Goal: Communication & Community: Answer question/provide support

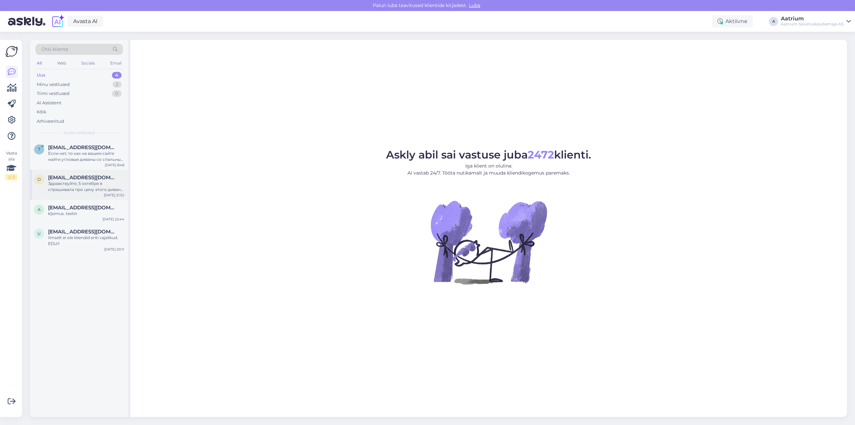
click at [77, 183] on div "Здравствуйте, 5 октября я спрашивала про цену этого дивана, ни кто не знал скол…" at bounding box center [86, 186] width 76 height 12
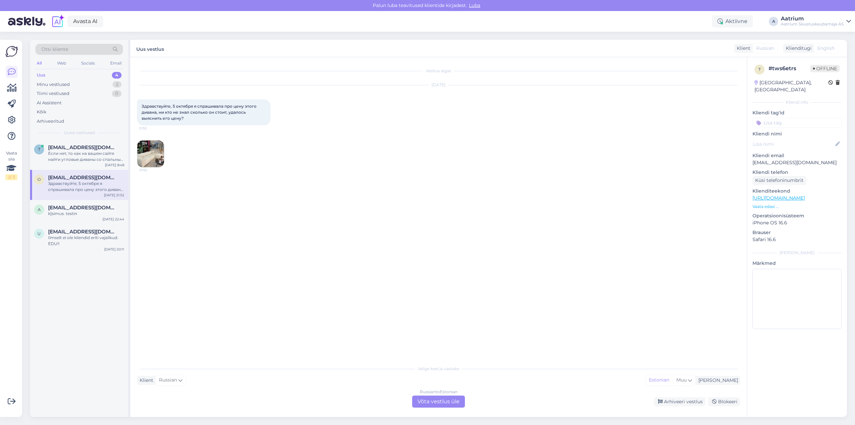
click at [314, 402] on div "Russian to Estonian Võta vestlus üle" at bounding box center [438, 401] width 53 height 12
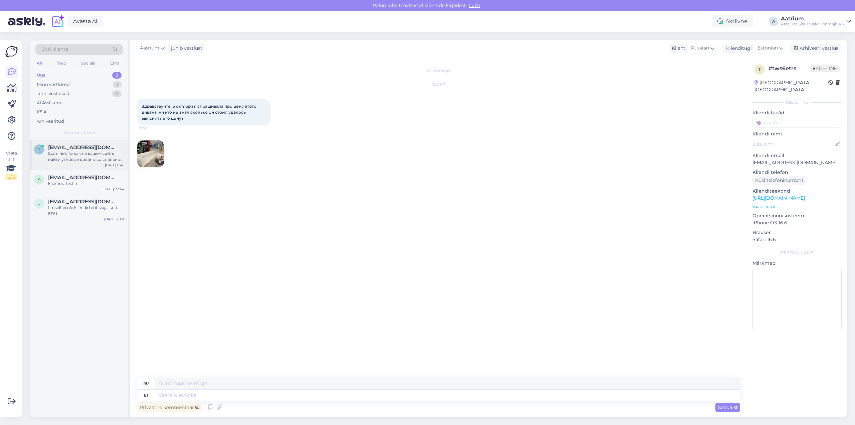
click at [76, 163] on div "t teshryan5@gmail.com Если нет, то как на вашем сайте найти угловые диваны со с…" at bounding box center [79, 155] width 98 height 30
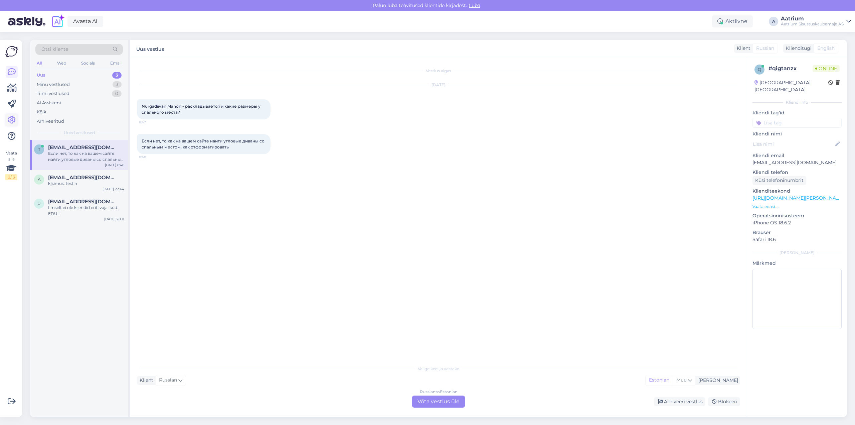
click at [12, 120] on icon at bounding box center [12, 120] width 8 height 8
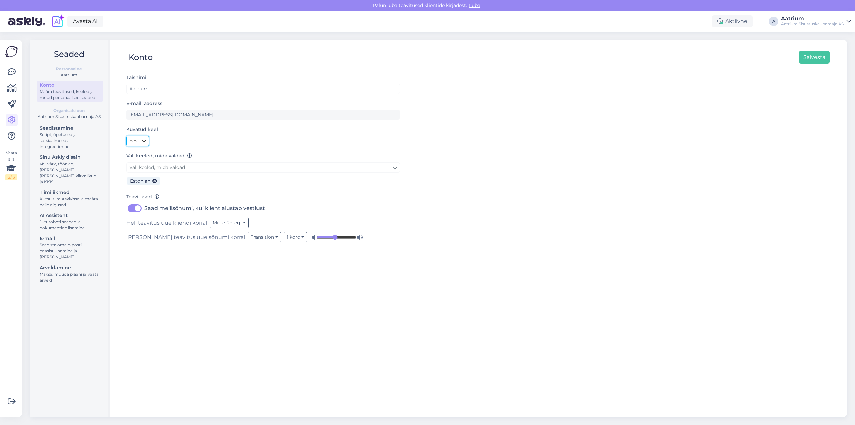
click at [142, 142] on link "Eesti" at bounding box center [137, 141] width 23 height 11
click at [141, 142] on link "Eesti" at bounding box center [137, 141] width 23 height 11
click at [198, 167] on link "Vali keeled, mida valdad" at bounding box center [263, 167] width 274 height 10
click at [153, 294] on div "Täisnimi Aatrium E-maili aadress e-pood@aatrium.ee Kuvatud keel Eesti English P…" at bounding box center [480, 241] width 713 height 337
click at [314, 63] on button "Salvesta" at bounding box center [814, 57] width 31 height 13
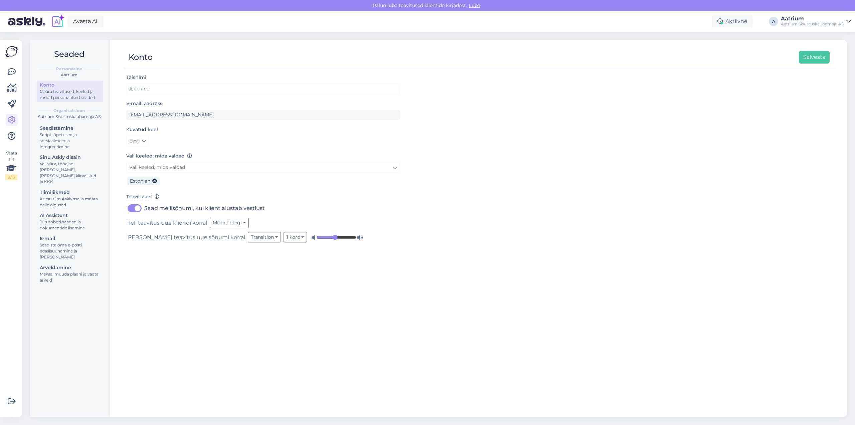
click at [10, 51] on img at bounding box center [11, 51] width 13 height 13
click at [10, 73] on icon at bounding box center [12, 72] width 8 height 8
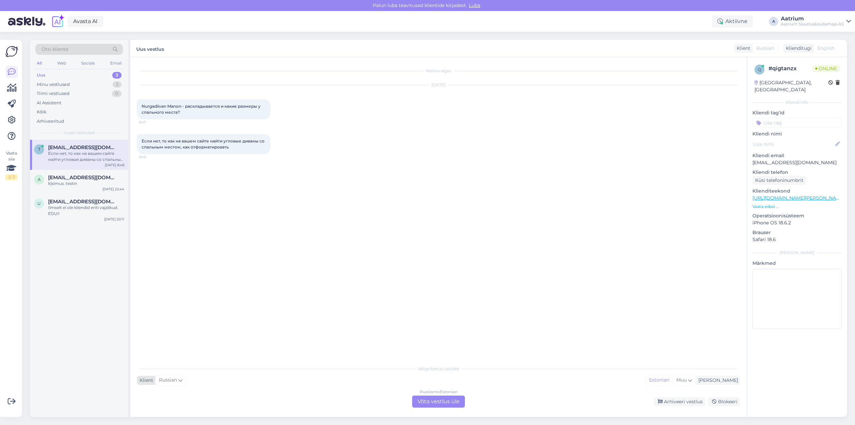
click at [174, 382] on span "Russian" at bounding box center [168, 379] width 18 height 7
click at [162, 279] on input at bounding box center [173, 280] width 63 height 10
click at [314, 263] on div "Vestlus algas Oct 8 2025 Nurgadiivan Manon - раскладывается и какие размеры у с…" at bounding box center [441, 210] width 609 height 292
click at [314, 382] on div "Estonian" at bounding box center [659, 380] width 27 height 10
click at [314, 381] on div "[PERSON_NAME]" at bounding box center [717, 380] width 42 height 7
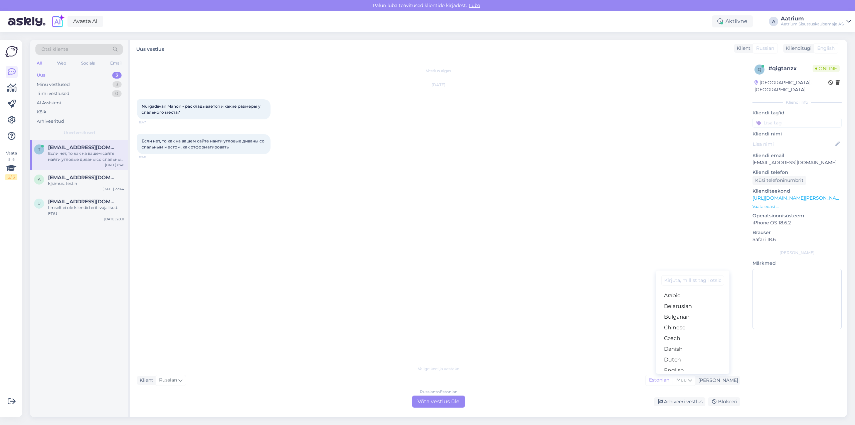
click at [314, 283] on input at bounding box center [693, 280] width 63 height 10
type input "est"
click at [314, 363] on link "Estonian" at bounding box center [693, 362] width 74 height 11
click at [314, 316] on div "Vestlus algas Oct 8 2025 Nurgadiivan Manon - раскладывается и какие размеры у с…" at bounding box center [441, 210] width 609 height 292
click at [314, 399] on div "Russian to Estonian Võta vestlus üle" at bounding box center [438, 401] width 53 height 12
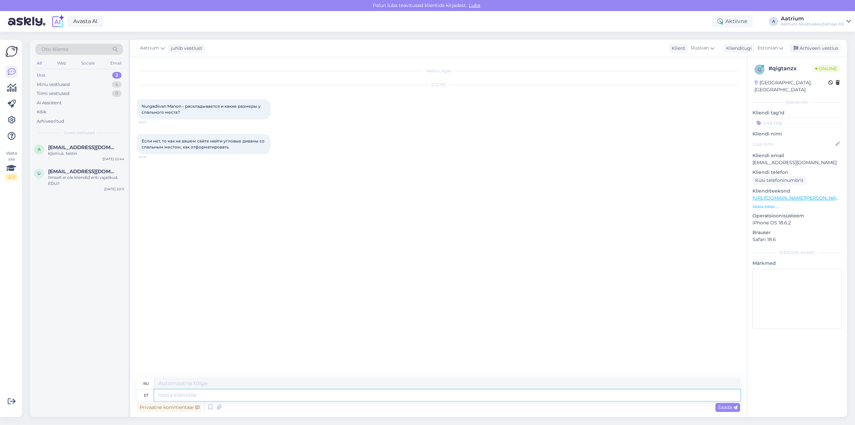
click at [185, 397] on textarea at bounding box center [447, 394] width 586 height 11
click at [314, 195] on link "https://www.aatrium.ee/p/638354/nurgadiivan-manon-hall-parem.html" at bounding box center [799, 198] width 92 height 6
click at [216, 394] on textarea at bounding box center [447, 394] width 586 height 11
type textarea "Tere"
type textarea "Привет"
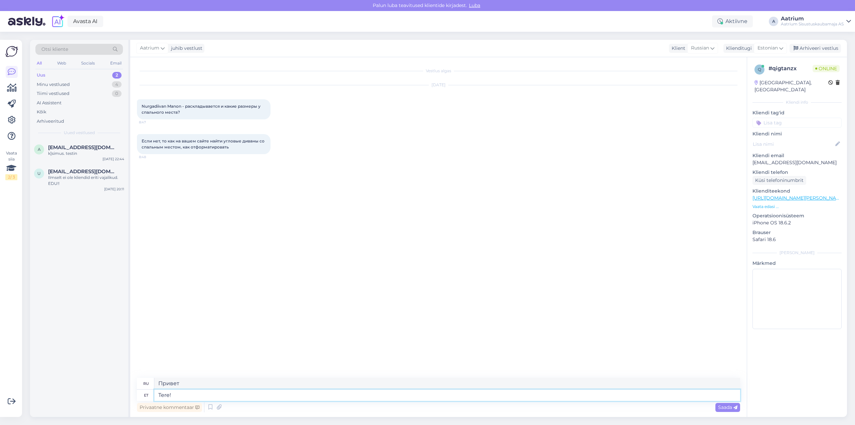
type textarea "Tere!"
type textarea "Привет!"
type textarea "Tere! Nurgadiivan"
type textarea "Привет! Угловой диван."
type textarea "Tere! Nurgadiivanvoodid"
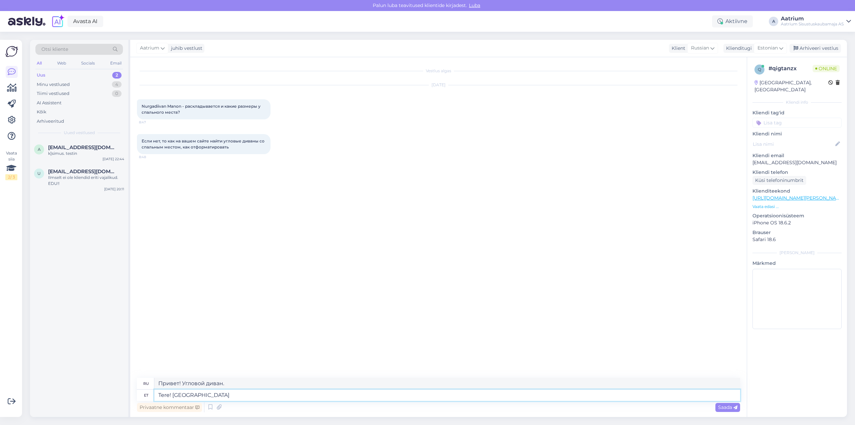
type textarea "Здравствуйте! Угловые диваны-кровати"
type textarea "Tere! Nurgadiivanvoodid on saadaval si"
type textarea "Здравствуйте! Угловые диваны-кровати в наличии."
paste textarea "https://www.aatrium.ee/c/elutuba/pehme-moobel/nurgadiivanvoodid.html"
type textarea "Tere! Nurgadiivanvoodid on saadaval siin https://www.aatrium.ee/c/elutuba/pehme…"
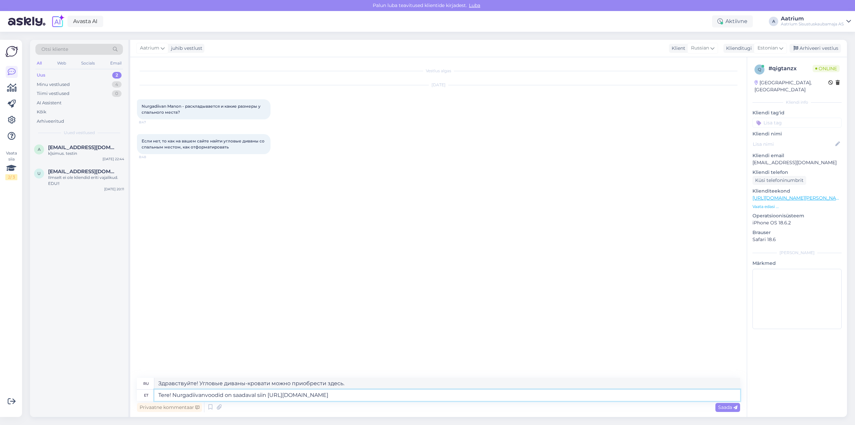
type textarea "Здравствуйте! Угловые диваны-кровати можно приобрести здесь https://www.aatrium…"
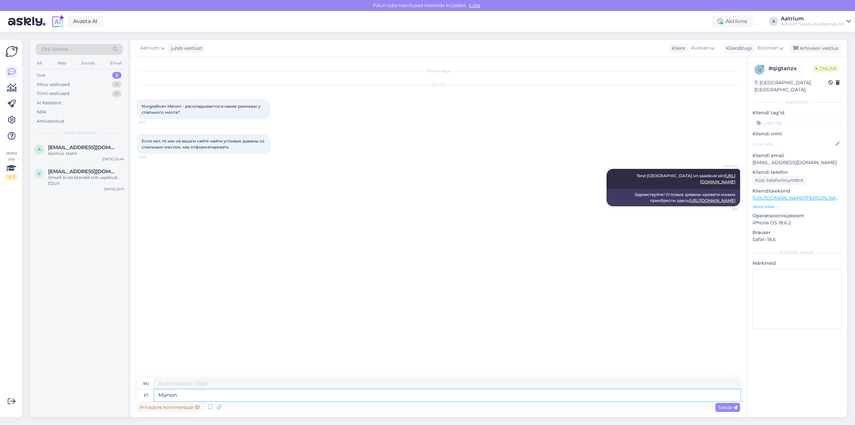
type textarea "Manon"
type textarea "Манон"
type textarea "Manon ei s"
type textarea "Манон нет"
type textarea "Manon ei saa vo"
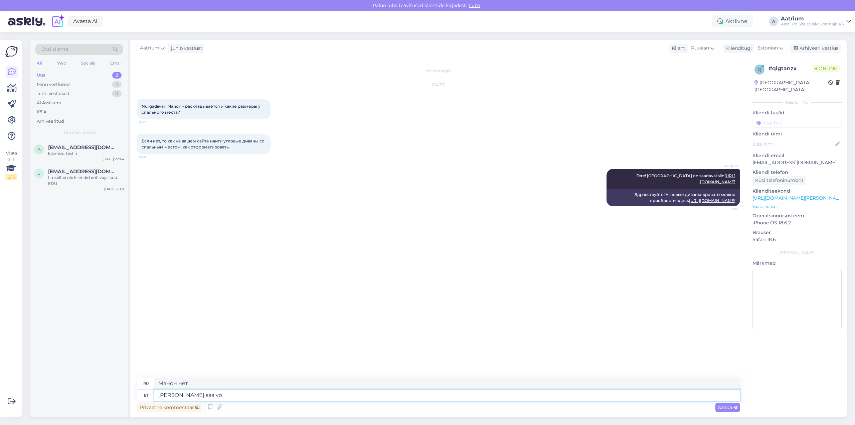
type textarea "Манон не может"
type textarea "Manon ei saa voodiks t"
type textarea "Манон не умеет застилать постель"
type textarea "Manon ei"
type textarea "Манон не может"
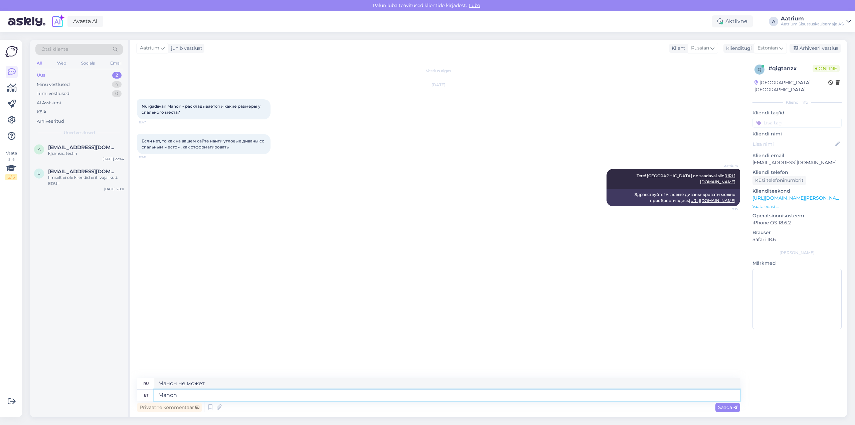
type textarea "Mano"
type textarea "Манон нет"
type textarea "M"
type textarea "Манон"
type textarea "Manon ei"
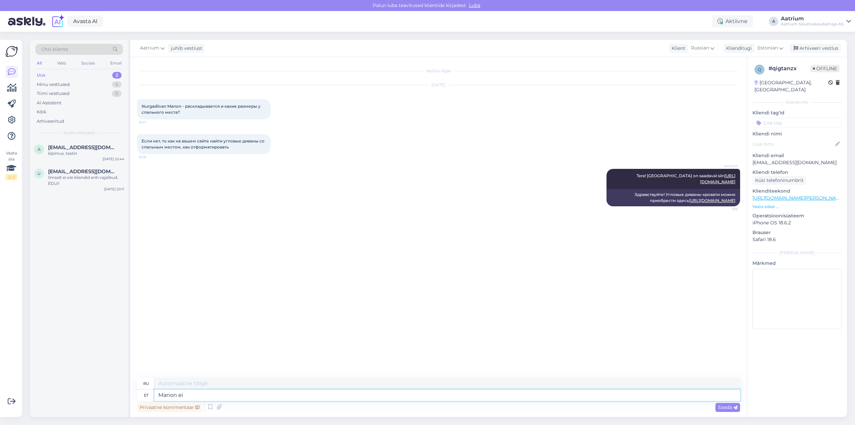
type textarea "Манон"
type textarea "Manon ei ol"
type textarea "Манон нет"
type textarea "Manon ei ole dii"
type textarea "Манон не"
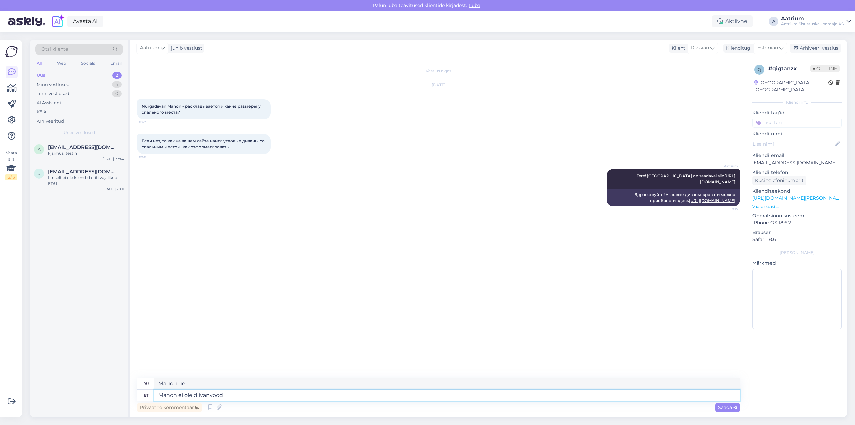
type textarea "Manon ei ole diivanvoodi"
type textarea "Манон — это не диван-кровать."
click at [73, 153] on div "k]simus. testin" at bounding box center [86, 153] width 76 height 6
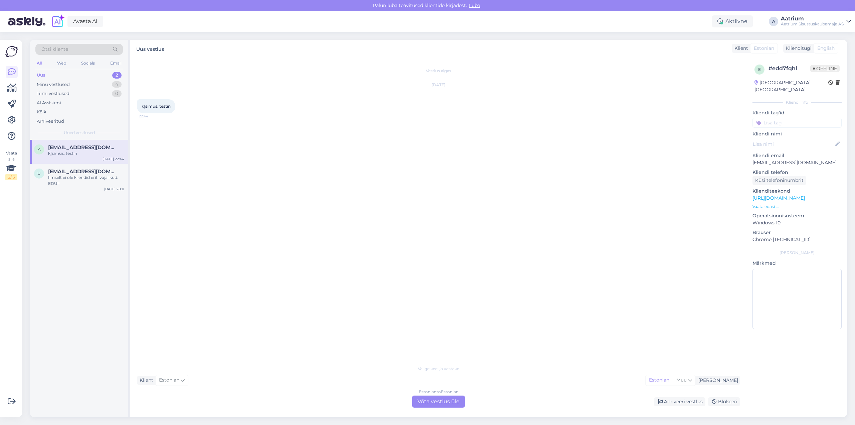
click at [56, 75] on div "Uus 2" at bounding box center [79, 74] width 88 height 9
click at [62, 86] on div "Minu vestlused" at bounding box center [53, 84] width 33 height 7
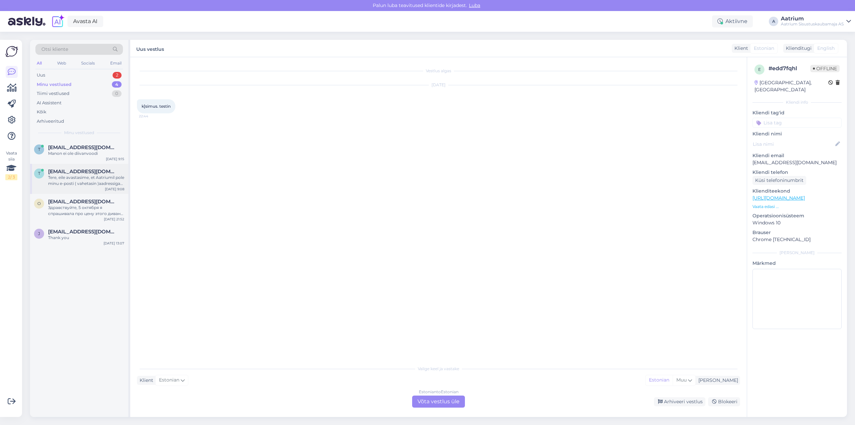
click at [69, 180] on div "Tere, eile avastasime, et Aatriumil pole minu e-posti ( vahetasin )aadressiga m…" at bounding box center [86, 180] width 76 height 12
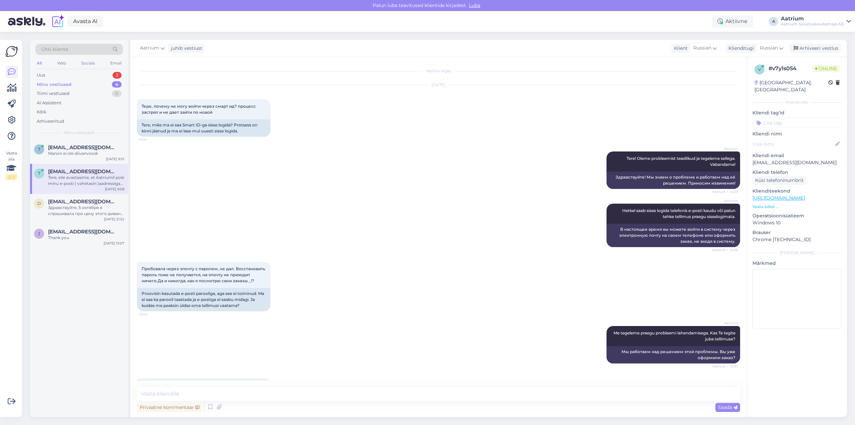
scroll to position [1361, 0]
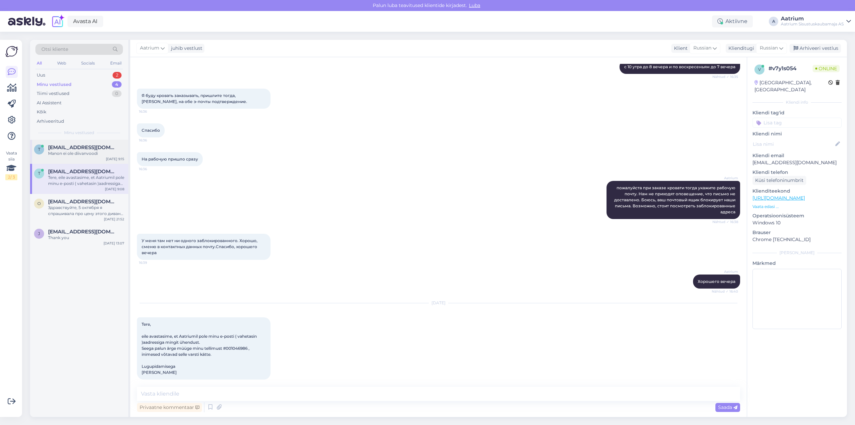
click at [71, 156] on div "Manon ei ole diivanvoodi" at bounding box center [86, 153] width 76 height 6
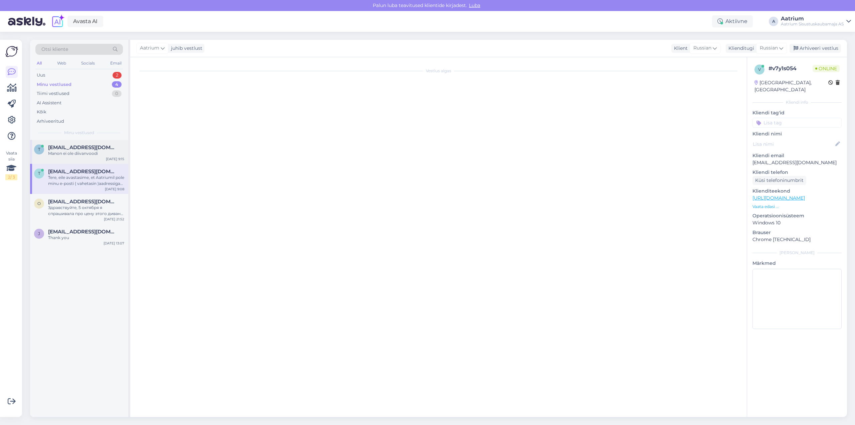
scroll to position [0, 0]
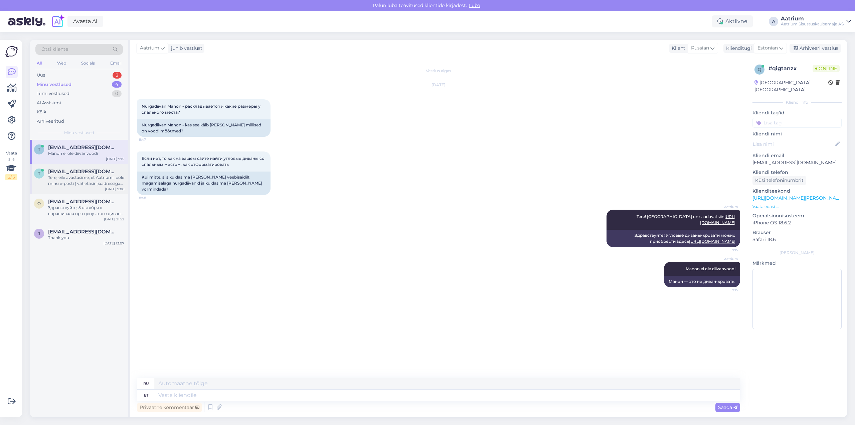
click at [86, 181] on div "Tere, eile avastasime, et Aatriumil pole minu e-posti ( vahetasin )aadressiga m…" at bounding box center [86, 180] width 76 height 12
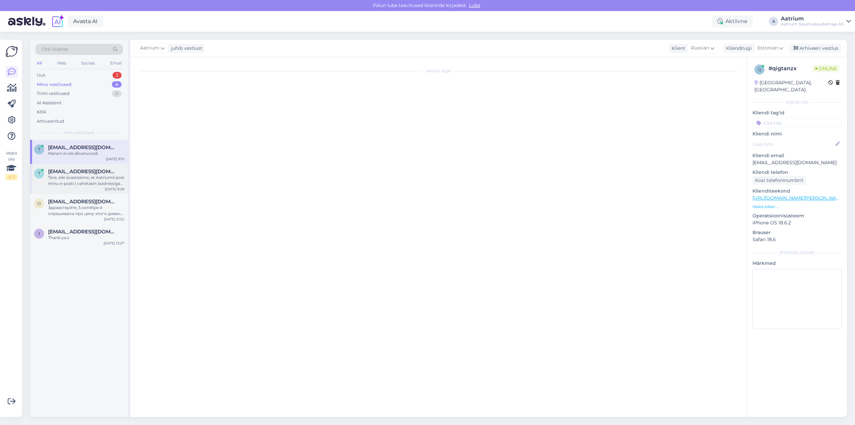
scroll to position [1361, 0]
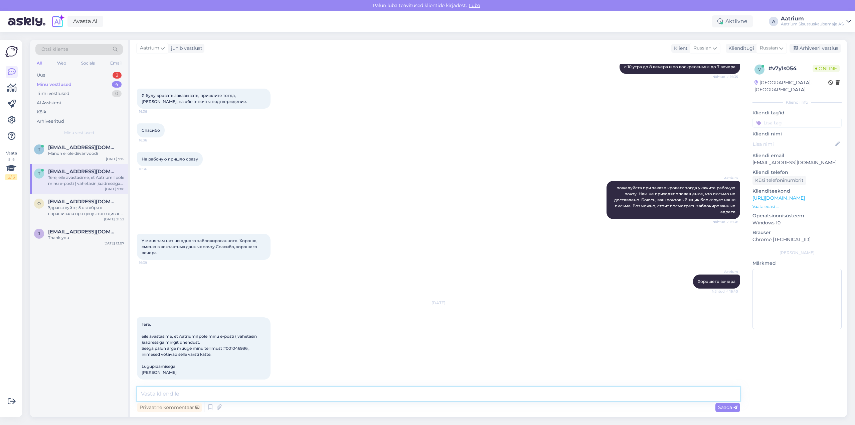
click at [165, 393] on textarea at bounding box center [438, 394] width 603 height 14
click at [186, 393] on textarea "Tere. Nii nagu oli kirjas on toode Teile broneeri" at bounding box center [438, 394] width 603 height 14
click at [285, 396] on textarea "Tere. Nii nagu oli kirjas on toode Teile broneeri" at bounding box center [438, 394] width 603 height 14
type textarea "Tere. Nii nagu oli kirjas on toode Teile broneeritud ja ootab Teid meie laos."
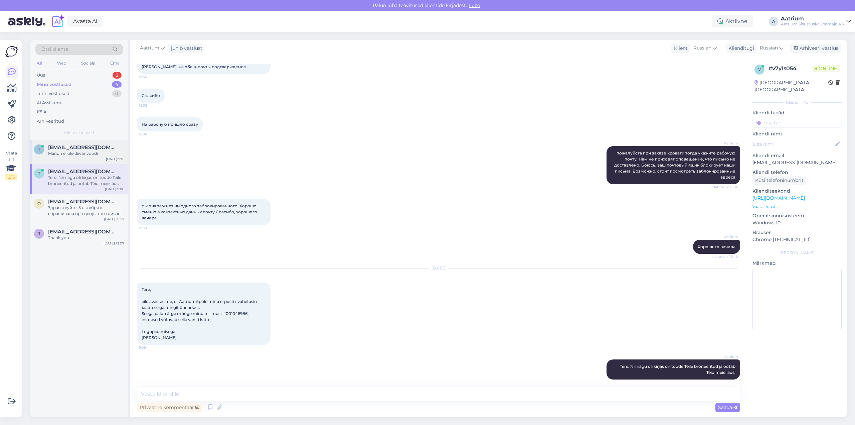
click at [63, 154] on div "Manon ei ole diivanvoodi" at bounding box center [86, 153] width 76 height 6
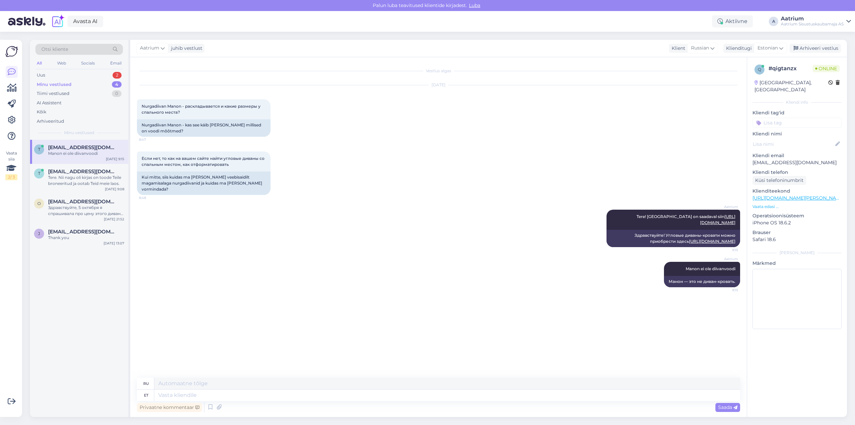
scroll to position [0, 0]
click at [85, 176] on div "Tere. Nii nagu oli kirjas on toode Teile broneeritud ja ootab Teid meie laos." at bounding box center [86, 180] width 76 height 12
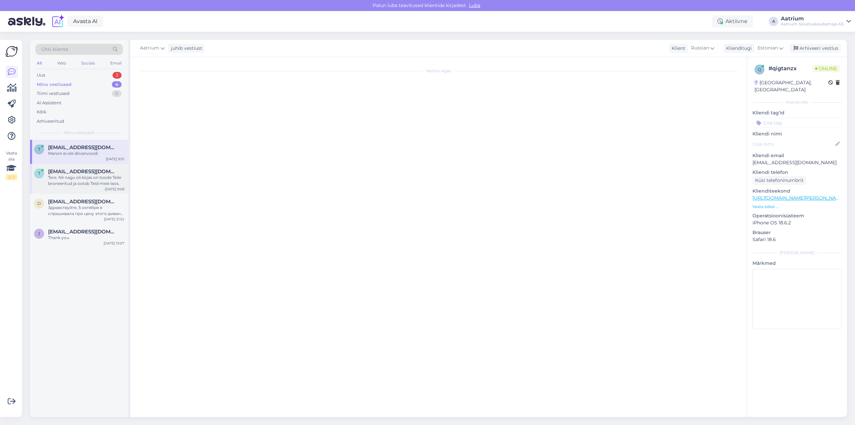
scroll to position [1396, 0]
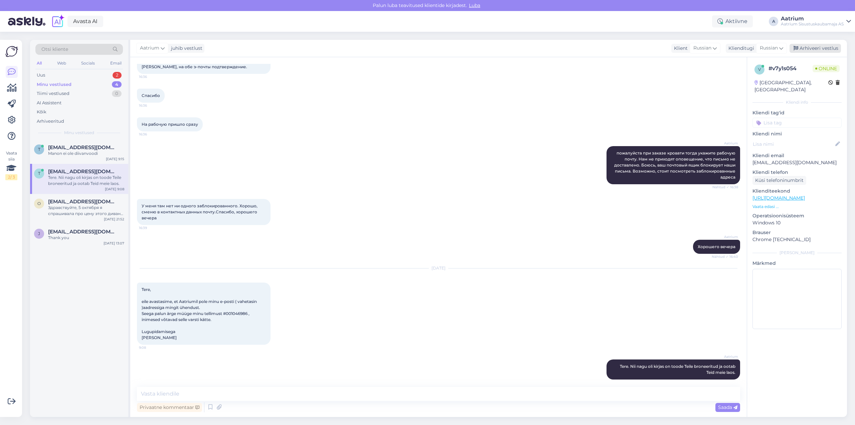
click at [314, 45] on div "Arhiveeri vestlus" at bounding box center [815, 48] width 51 height 9
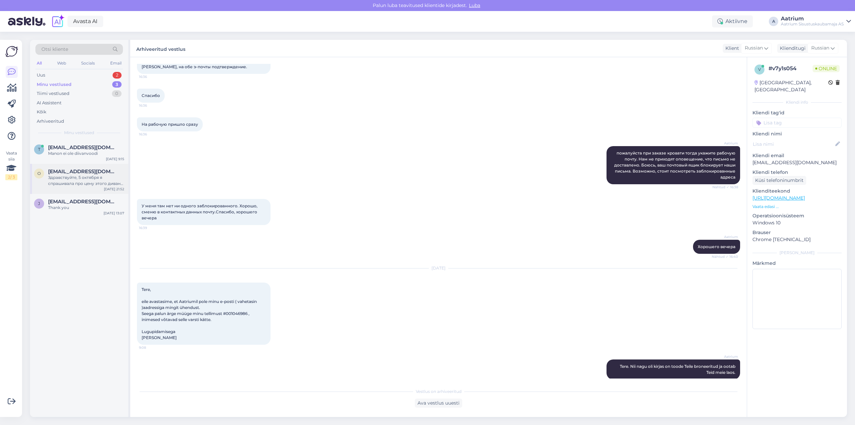
click at [70, 182] on div "Здравствуйте, 5 октября я спрашивала про цену этого дивана, ни кто не знал скол…" at bounding box center [86, 180] width 76 height 12
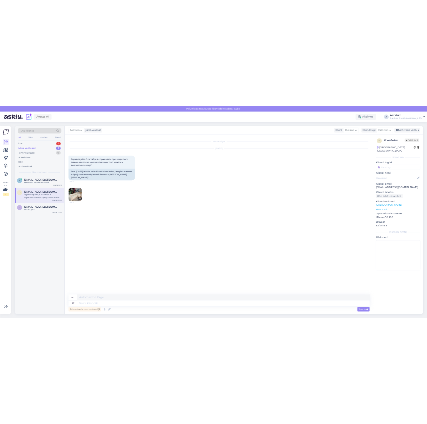
scroll to position [0, 0]
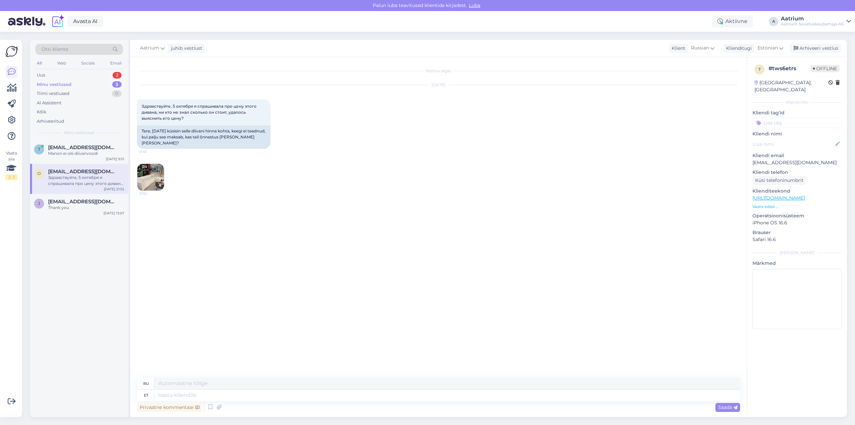
click at [143, 174] on img at bounding box center [150, 177] width 27 height 27
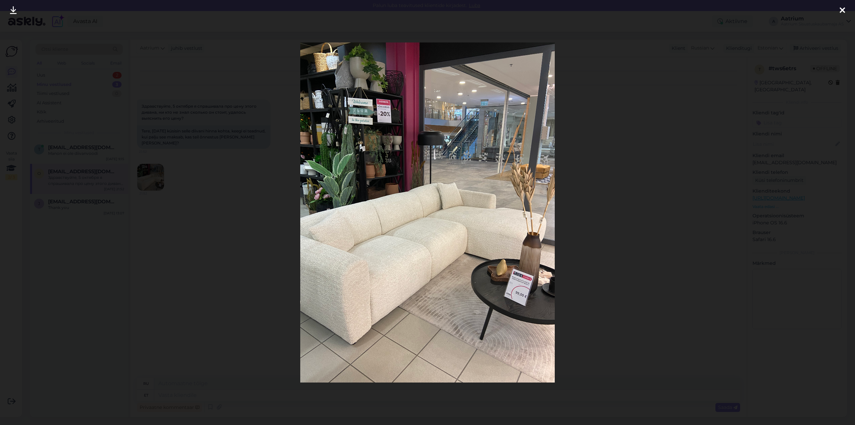
click at [314, 9] on div at bounding box center [842, 10] width 13 height 21
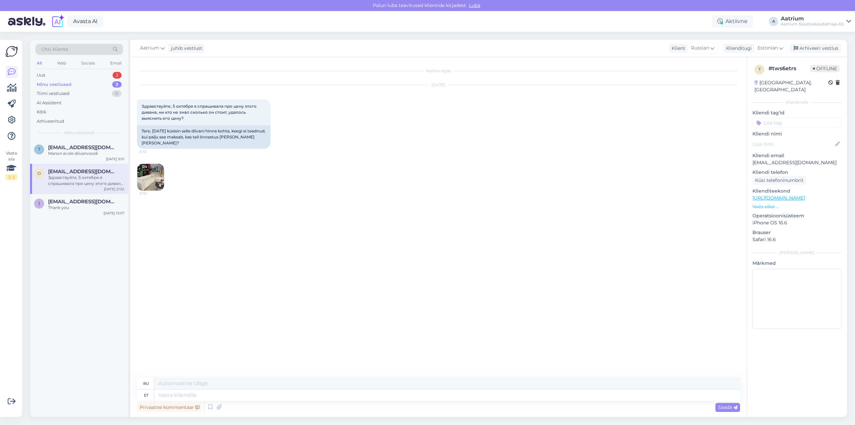
click at [153, 181] on img at bounding box center [150, 177] width 27 height 27
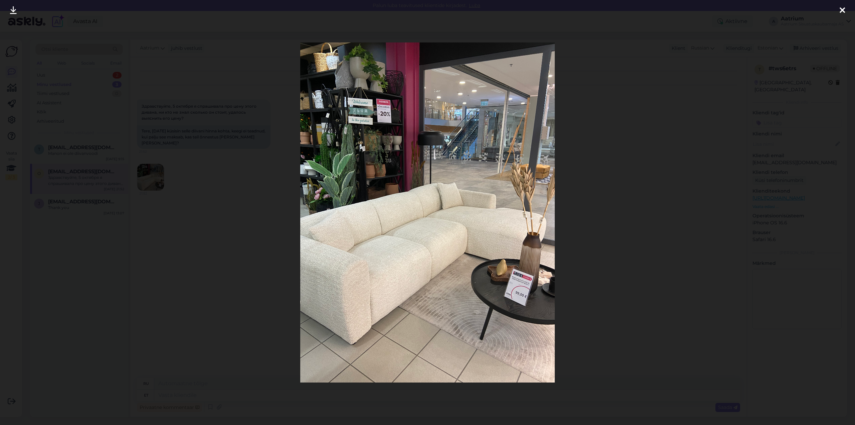
click at [314, 8] on icon at bounding box center [842, 10] width 5 height 9
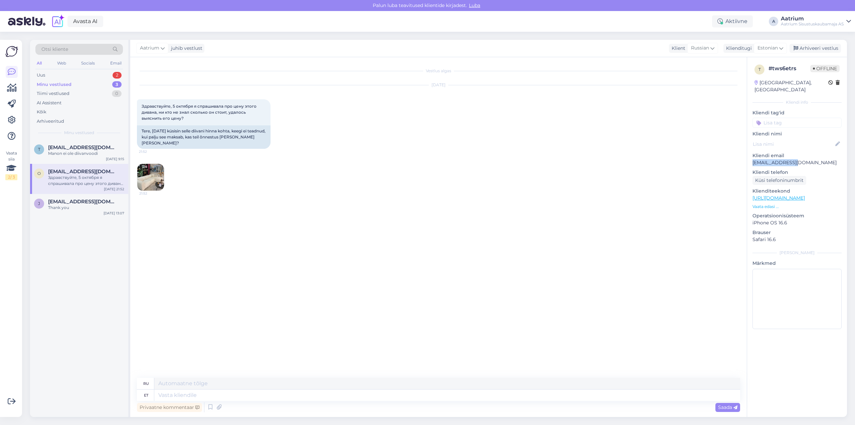
drag, startPoint x: 795, startPoint y: 154, endPoint x: 750, endPoint y: 154, distance: 44.8
click at [314, 154] on div "t # tws6etrs Offline Estonia, Tallinn Kliendi info Kliendi tag'id Kliendi nimi …" at bounding box center [797, 198] width 100 height 282
copy p "Ogneva-k@list.ru"
click at [314, 48] on div "Arhiveeri vestlus" at bounding box center [815, 48] width 51 height 9
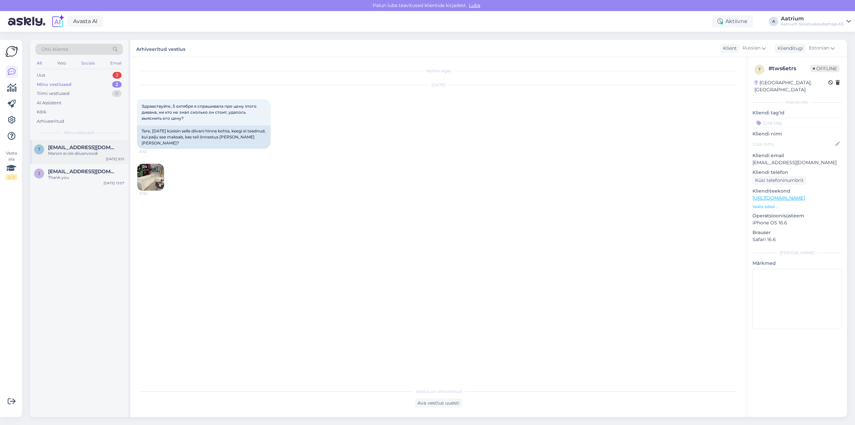
click at [51, 153] on div "Manon ei ole diivanvoodi" at bounding box center [86, 153] width 76 height 6
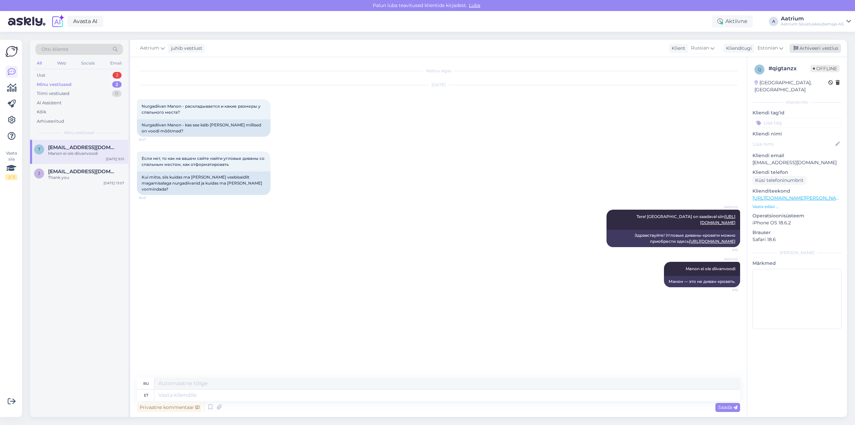
click at [314, 49] on div "Arhiveeri vestlus" at bounding box center [815, 48] width 51 height 9
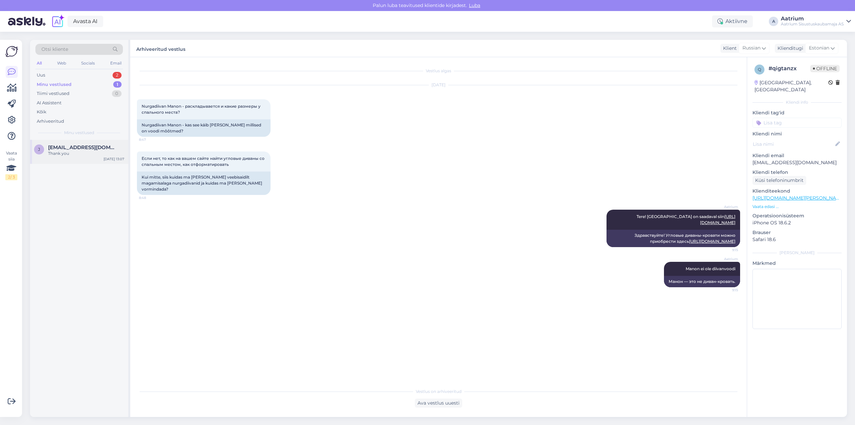
click at [65, 146] on span "jawdatperez@icloud.com" at bounding box center [82, 147] width 69 height 6
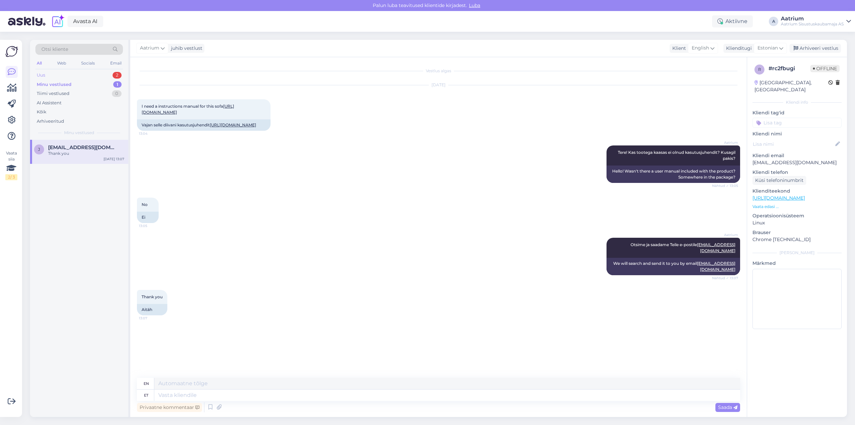
click at [68, 75] on div "Uus 2" at bounding box center [79, 74] width 88 height 9
click at [88, 183] on div "Ilmselt ei ole kliendid eriti vajalikud. EDU!!" at bounding box center [86, 180] width 76 height 12
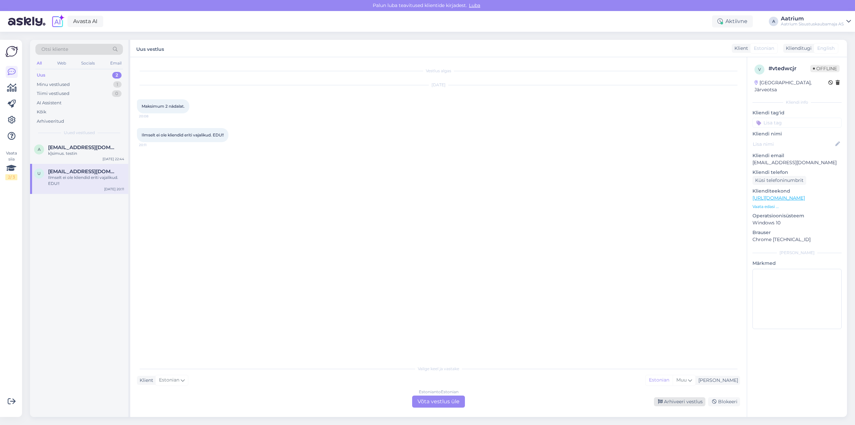
click at [314, 403] on div "Arhiveeri vestlus" at bounding box center [679, 401] width 51 height 9
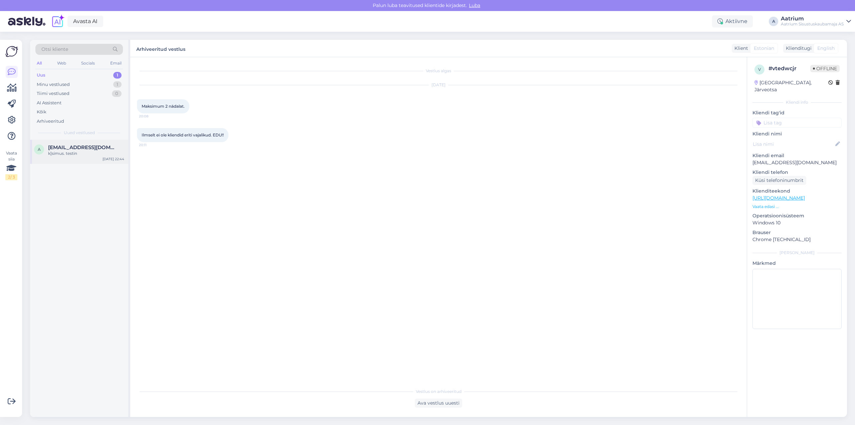
click at [92, 162] on div "a alisatihhonova@gmail.com k]simus. testin Oct 5 22:44" at bounding box center [79, 152] width 98 height 24
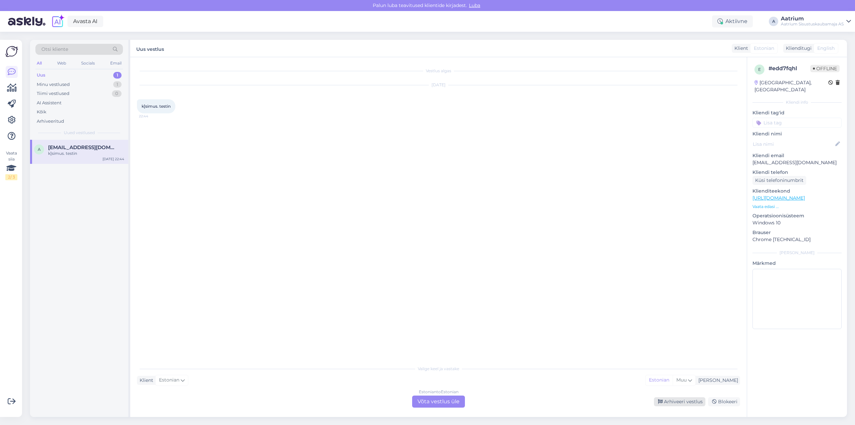
click at [314, 404] on div "Arhiveeri vestlus" at bounding box center [679, 401] width 51 height 9
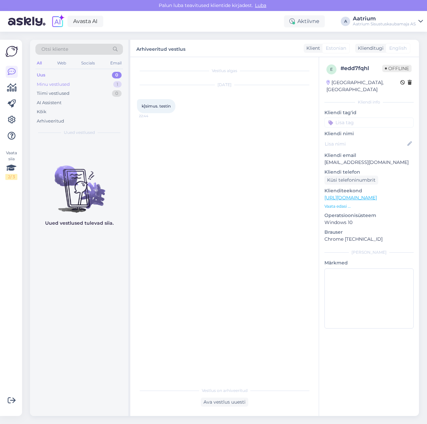
click at [58, 84] on div "Minu vestlused" at bounding box center [53, 84] width 33 height 7
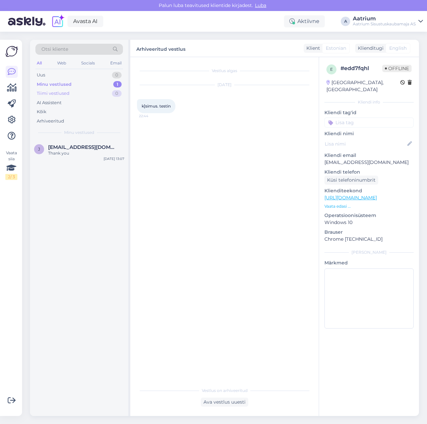
click at [58, 93] on div "Tiimi vestlused" at bounding box center [53, 93] width 33 height 7
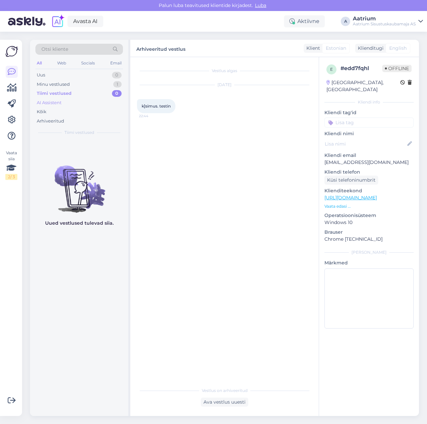
click at [46, 103] on div "AI Assistent" at bounding box center [49, 103] width 25 height 7
click at [45, 112] on div "Kõik" at bounding box center [42, 112] width 10 height 7
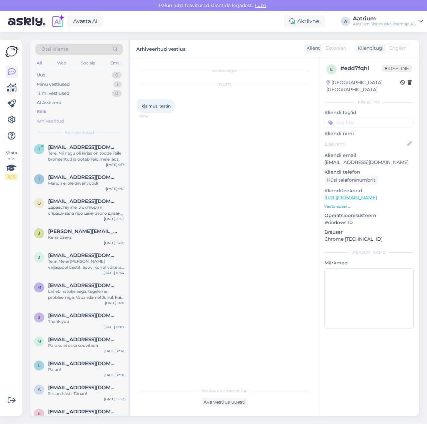
click at [46, 119] on div "Arhiveeritud" at bounding box center [50, 121] width 27 height 7
click at [76, 158] on div "Tere. Nii nagu oli kirjas on toode Teile broneeritud ja ootab Teid meie laos." at bounding box center [86, 156] width 76 height 12
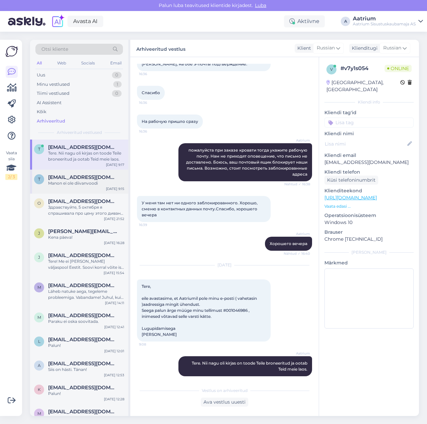
click at [75, 186] on div "Manon ei ole diivanvoodi" at bounding box center [86, 183] width 76 height 6
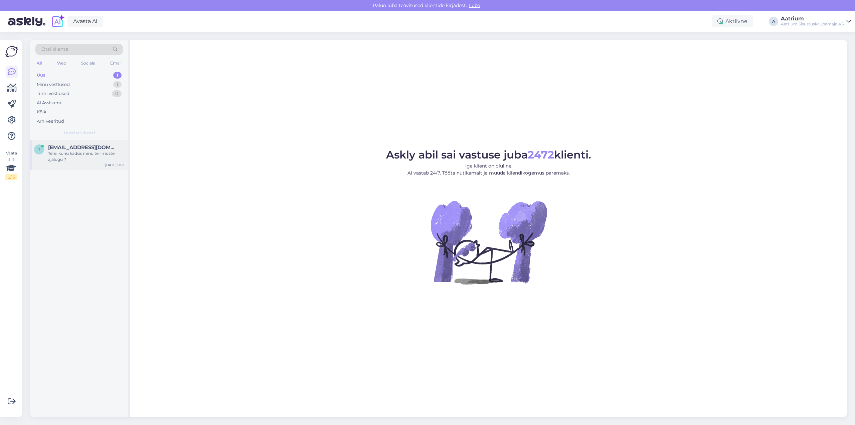
click at [62, 152] on div "Tere, kuhu kadus minu tellimuste ajalugu ?" at bounding box center [86, 156] width 76 height 12
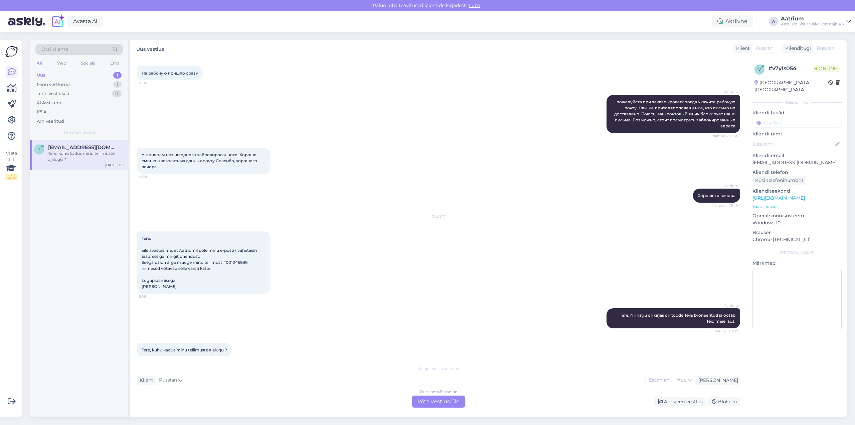
scroll to position [1449, 0]
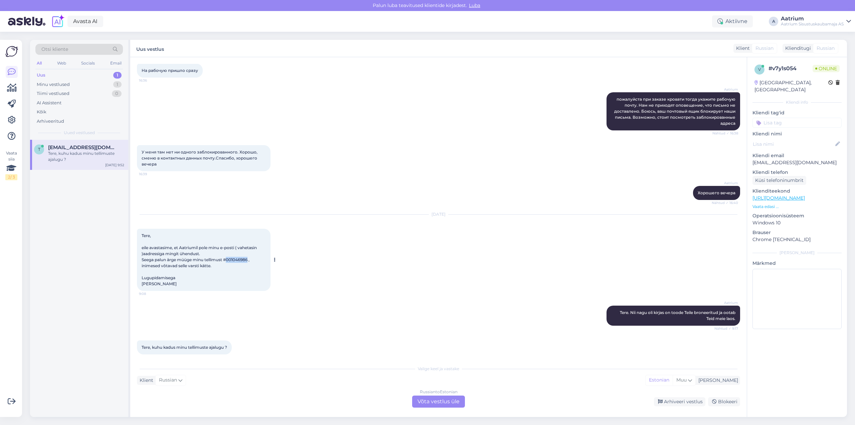
drag, startPoint x: 228, startPoint y: 253, endPoint x: 249, endPoint y: 251, distance: 21.5
click at [249, 251] on div "Tere, eile avastasime, et Aatriumil pole minu e-posti ( vahetasin )aadressiga m…" at bounding box center [204, 260] width 134 height 62
copy span "001046986"
click at [442, 402] on div "Russian to Estonian Võta vestlus üle" at bounding box center [438, 401] width 53 height 12
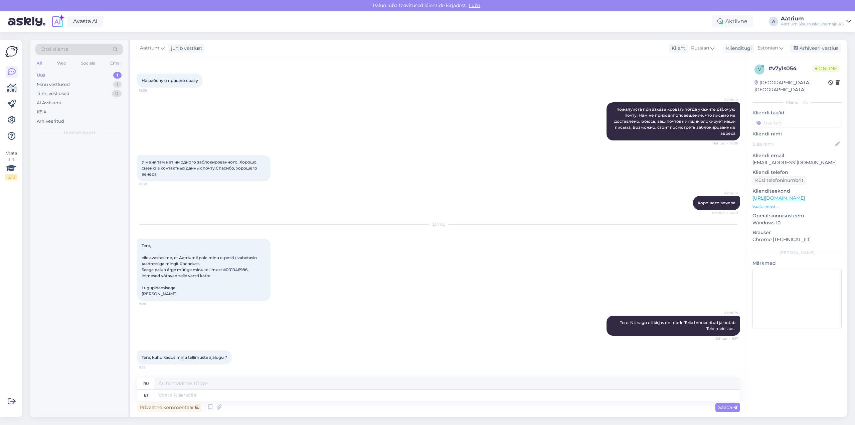
scroll to position [1433, 0]
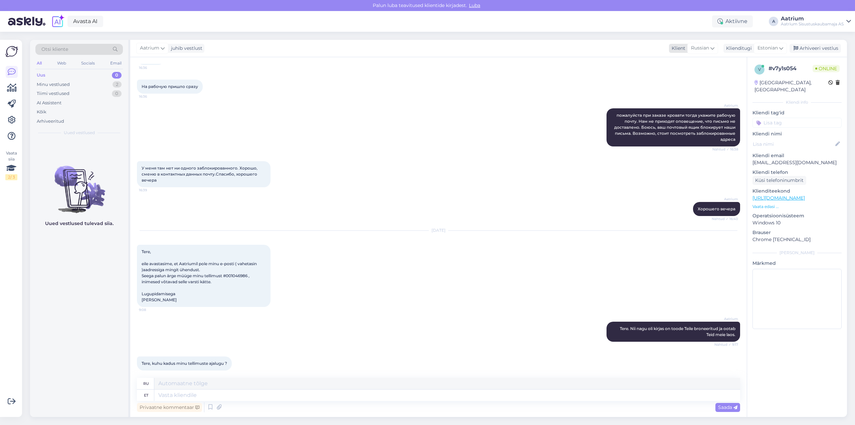
click at [708, 48] on span "Russian" at bounding box center [700, 47] width 18 height 7
click at [686, 122] on link "Estonian" at bounding box center [694, 119] width 74 height 11
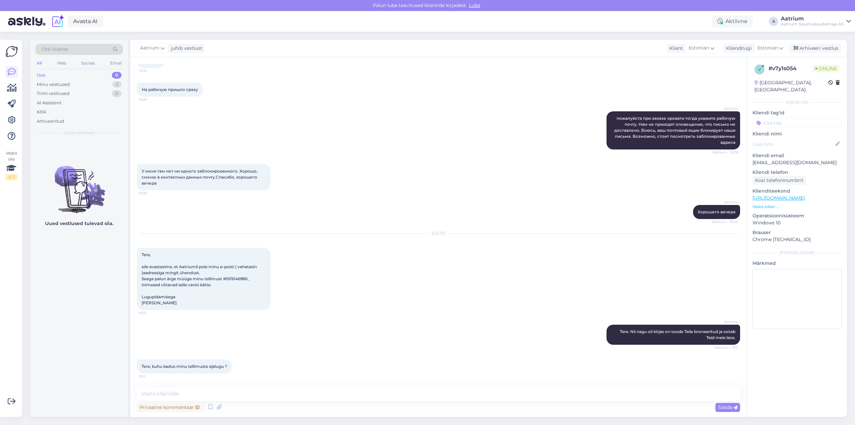
scroll to position [1424, 0]
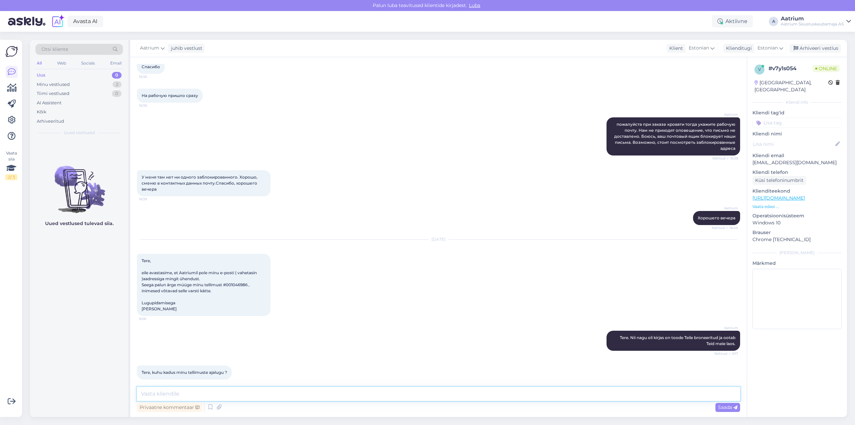
click at [160, 397] on textarea at bounding box center [438, 394] width 603 height 14
type textarea "Tere, kas saaksite palun teha pilti iseteenindusest, kus peaks tellimuste ajalu…"
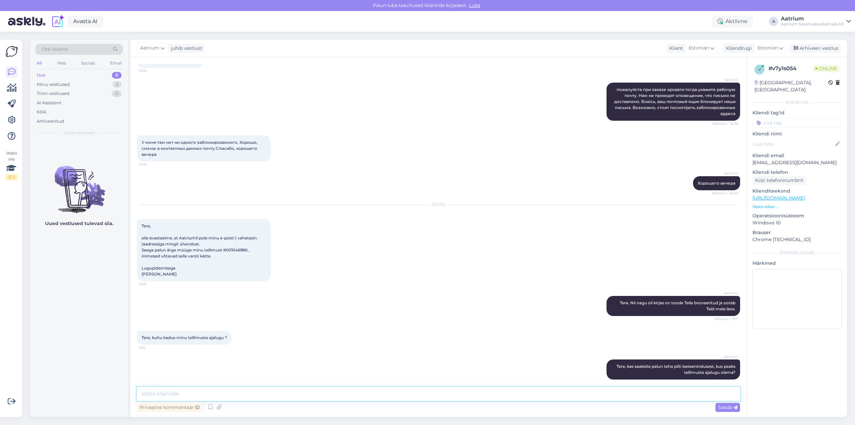
click at [188, 392] on textarea at bounding box center [438, 394] width 603 height 14
type textarea "sest hetkel ma kontrollisin ja meil mitmel kasutajal on kõik olemas, ajalugi mi…"
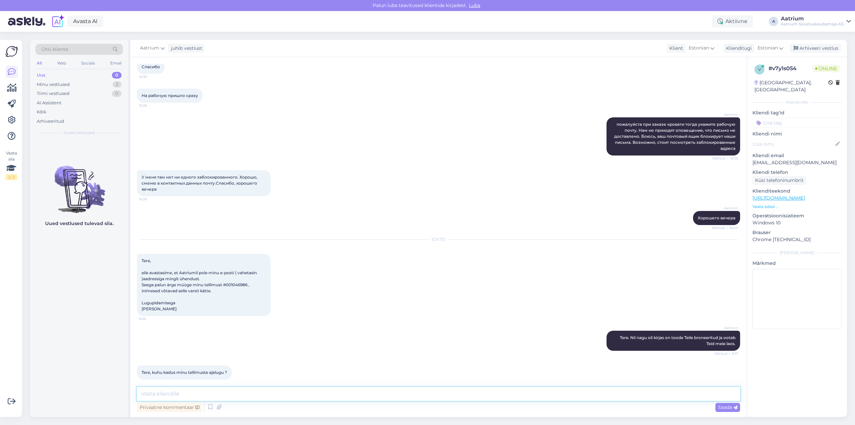
scroll to position [1494, 0]
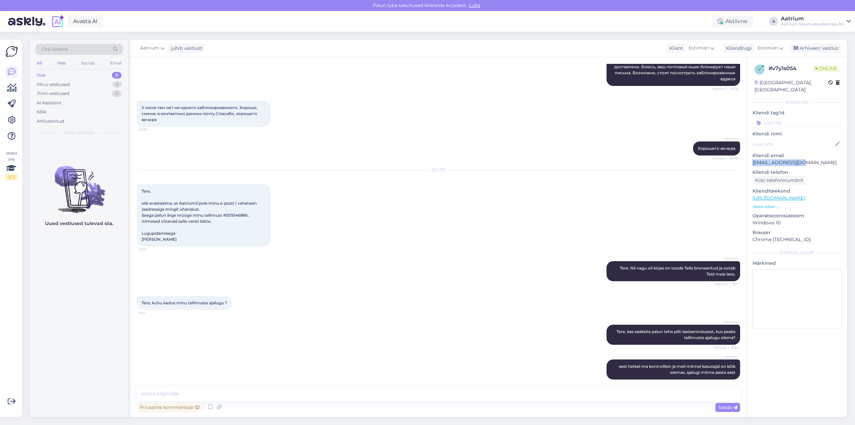
drag, startPoint x: 803, startPoint y: 154, endPoint x: 752, endPoint y: 159, distance: 50.3
click at [752, 159] on div "v # v7y1s054 Online [GEOGRAPHIC_DATA], [GEOGRAPHIC_DATA] info Kliendi tag'id Kl…" at bounding box center [797, 198] width 100 height 282
copy p "[EMAIL_ADDRESS][DOMAIN_NAME]"
drag, startPoint x: 229, startPoint y: 210, endPoint x: 250, endPoint y: 209, distance: 21.7
click at [250, 209] on span "Tere, eile avastasime, et Aatriumil pole minu e-posti ( vahetasin )aadressiga m…" at bounding box center [200, 214] width 116 height 53
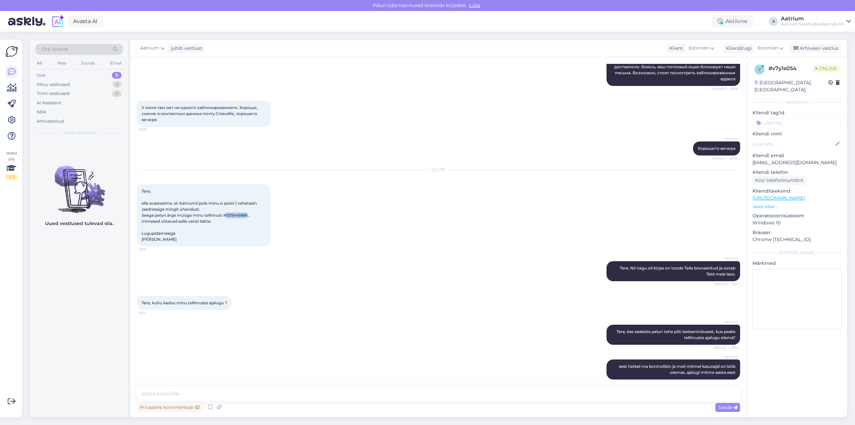
copy span "001046986"
click at [189, 396] on textarea at bounding box center [438, 394] width 603 height 14
type textarea "Süsteemis on nad olemas"
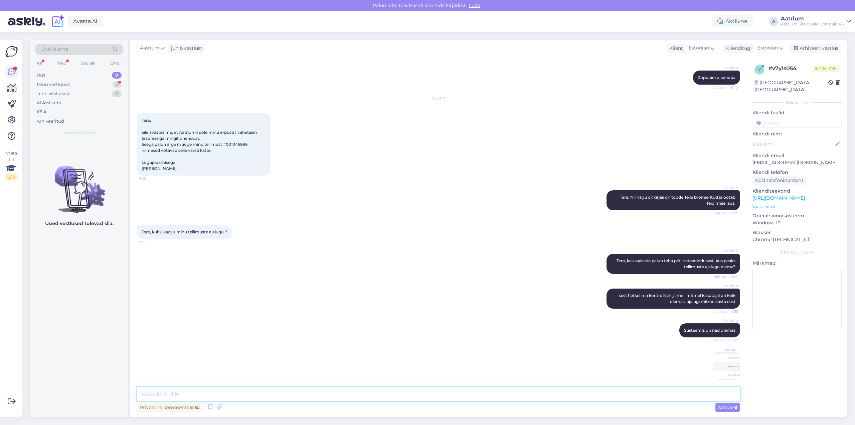
scroll to position [1593, 0]
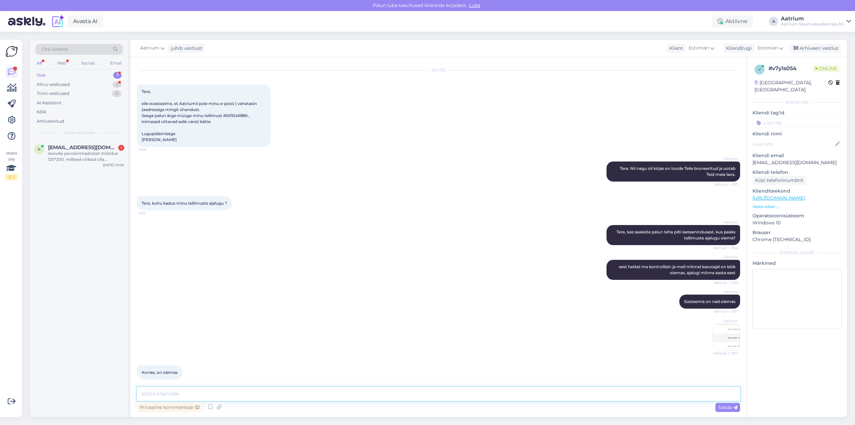
click at [165, 394] on textarea at bounding box center [438, 394] width 603 height 14
type textarea "Väga tore! :)"
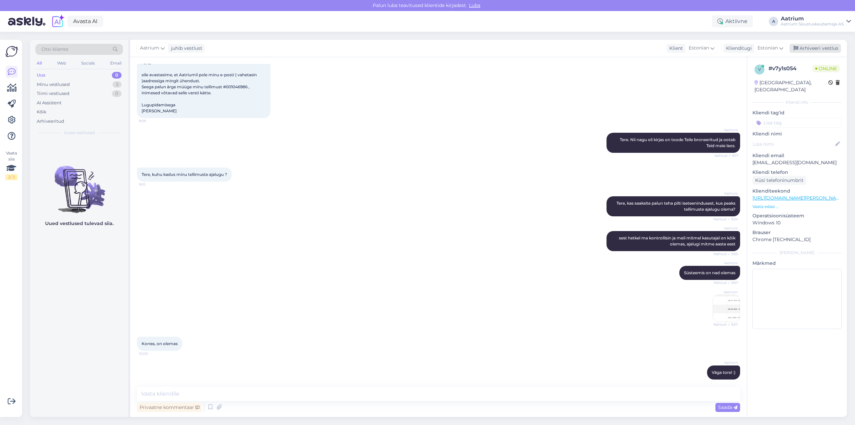
click at [817, 49] on div "Arhiveeri vestlus" at bounding box center [815, 48] width 51 height 9
